Goal: Information Seeking & Learning: Learn about a topic

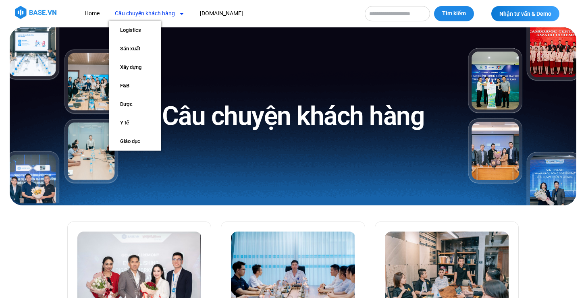
click at [169, 15] on link "Câu chuyện khách hàng" at bounding box center [150, 13] width 82 height 15
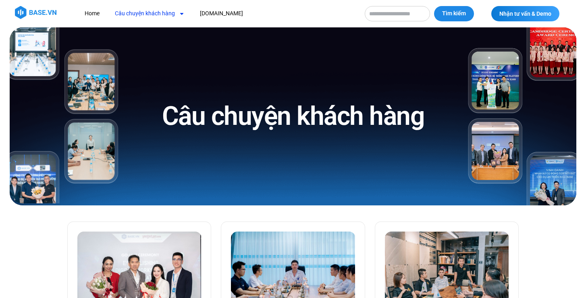
click at [169, 15] on link "Câu chuyện khách hàng" at bounding box center [150, 13] width 82 height 15
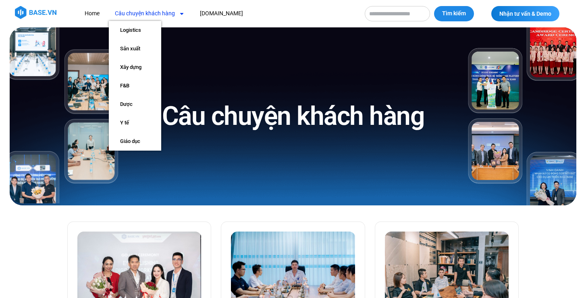
click at [169, 15] on link "Câu chuyện khách hàng" at bounding box center [150, 13] width 82 height 15
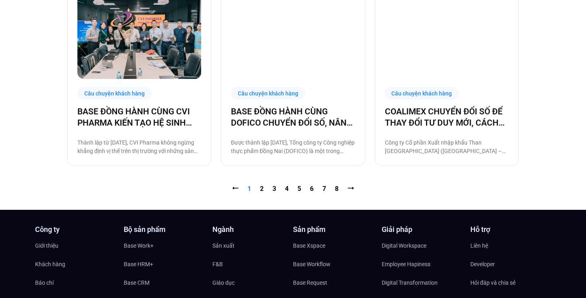
scroll to position [882, 0]
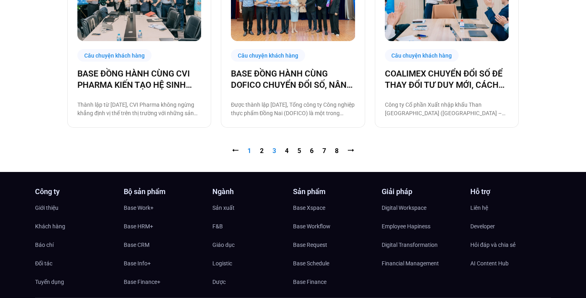
click at [274, 152] on link "Trang 3" at bounding box center [275, 151] width 4 height 8
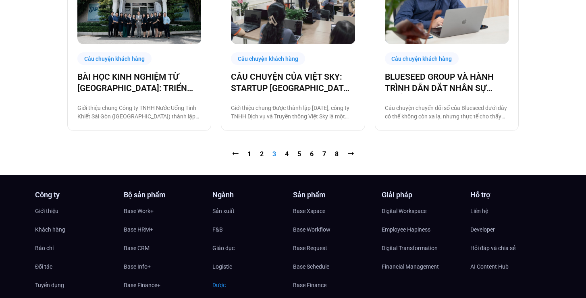
scroll to position [836, 0]
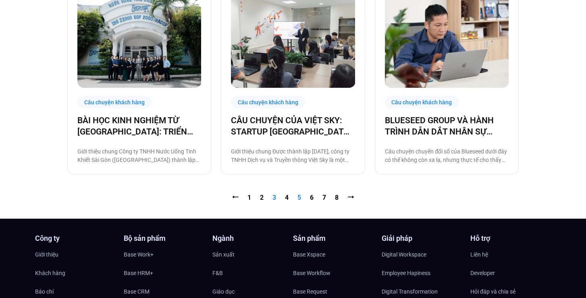
click at [300, 196] on link "Trang 5" at bounding box center [300, 198] width 4 height 8
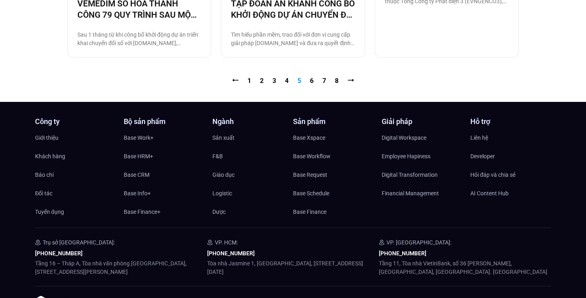
scroll to position [936, 0]
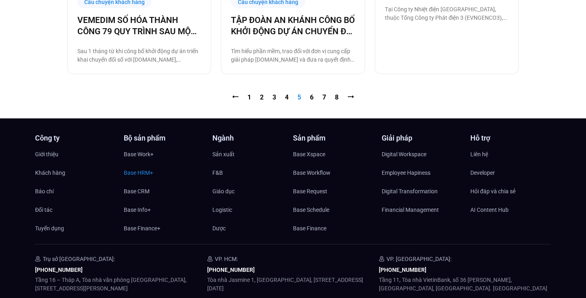
click at [144, 172] on span "Base HRM+" at bounding box center [138, 173] width 29 height 12
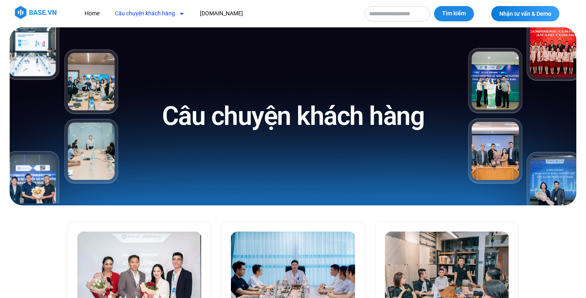
click at [181, 13] on icon "Menu" at bounding box center [181, 14] width 3 height 2
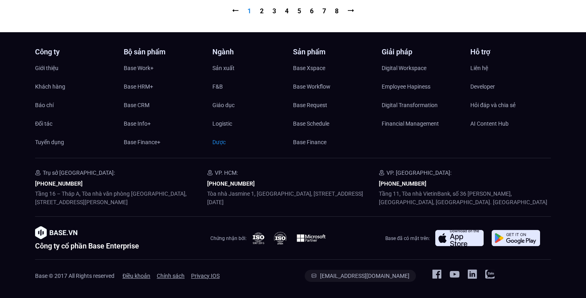
scroll to position [1022, 0]
